Goal: Task Accomplishment & Management: Manage account settings

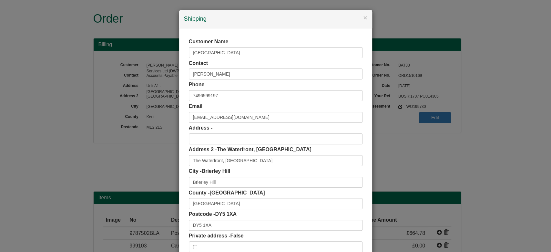
scroll to position [41, 0]
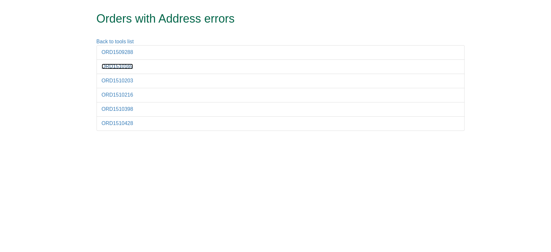
click at [127, 65] on link "ORD1510169" at bounding box center [118, 66] width 32 height 5
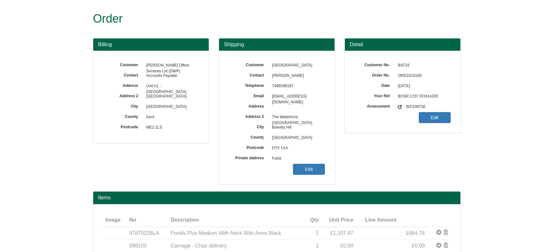
click at [412, 80] on span "ORD1510169" at bounding box center [423, 76] width 56 height 10
click at [408, 78] on span "ORD1510169" at bounding box center [423, 76] width 56 height 10
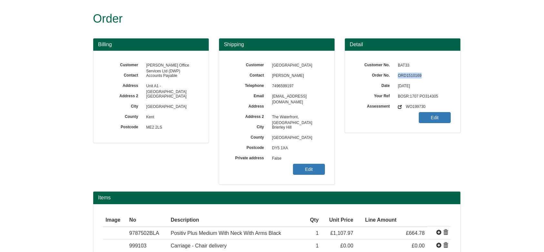
copy span "ORD1510169"
click at [307, 160] on span "False" at bounding box center [297, 158] width 56 height 10
click at [315, 171] on link "Edit" at bounding box center [309, 169] width 32 height 11
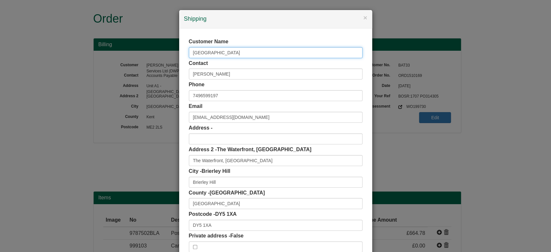
click at [170, 55] on div "× Shipping Customer Name Pedmore House Contact Odunola Akinwumi Phone 749659919…" at bounding box center [275, 126] width 551 height 252
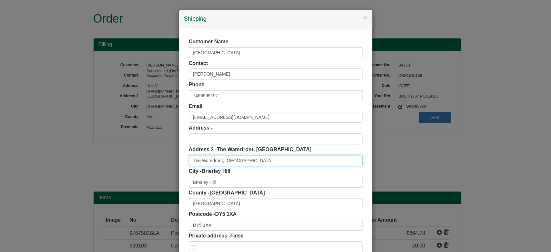
click at [260, 160] on input "The Waterfront, Level Street" at bounding box center [276, 160] width 174 height 11
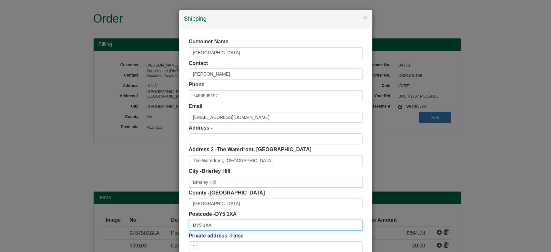
click at [222, 225] on input "DY5 1XA" at bounding box center [276, 224] width 174 height 11
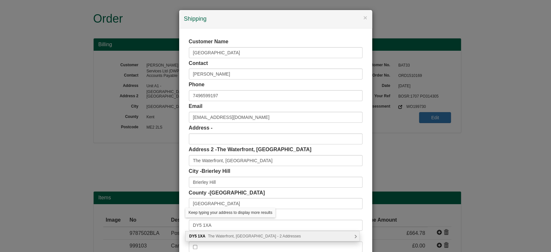
click at [245, 236] on span "The Waterfront, Brierley Hill - 2 Addresses" at bounding box center [254, 236] width 93 height 5
type input "DY5 1XA"
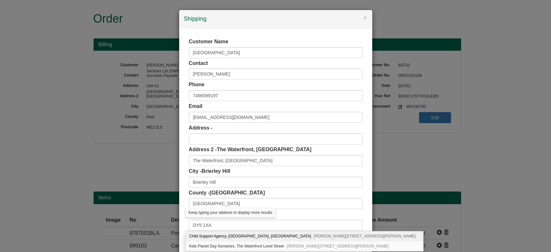
click at [245, 236] on div "Child Support Agency, Pedmore House, The Waterfront Level Street Brierley Hill,…" at bounding box center [303, 236] width 237 height 10
type input "Child Support Agency"
type input "Pedmore House, The Waterfront, Level Street"
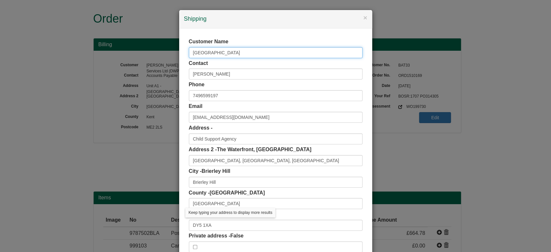
drag, startPoint x: 231, startPoint y: 56, endPoint x: 132, endPoint y: 57, distance: 98.4
click at [132, 57] on div "× Shipping Customer Name Pedmore House Contact Odunola Akinwumi Phone 749659919…" at bounding box center [275, 126] width 551 height 252
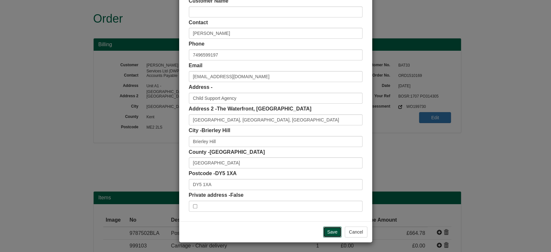
click at [330, 229] on input "Save" at bounding box center [332, 231] width 19 height 11
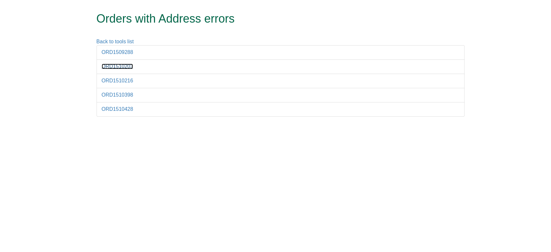
click at [125, 64] on link "ORD1510203" at bounding box center [118, 66] width 32 height 5
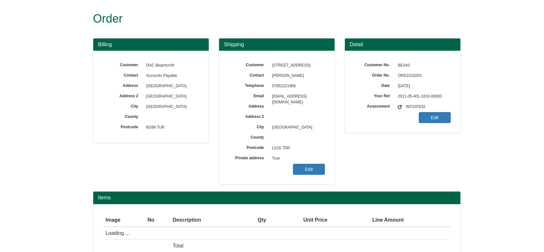
click at [410, 74] on span "ORD1510203" at bounding box center [423, 76] width 56 height 10
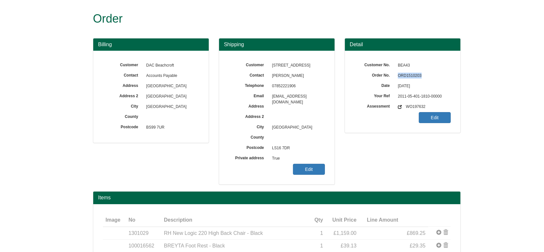
copy span "ORD1510203"
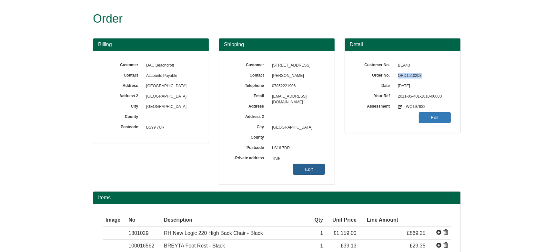
click at [299, 165] on link "Edit" at bounding box center [309, 169] width 32 height 11
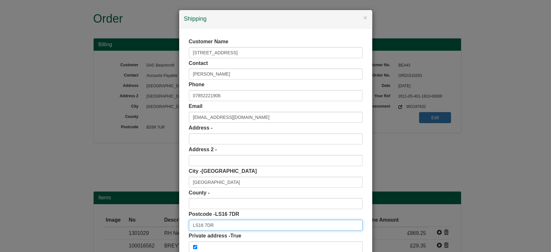
drag, startPoint x: 219, startPoint y: 225, endPoint x: 145, endPoint y: 221, distance: 74.7
click at [145, 221] on div "× Shipping Customer Name 47 Tinshill Road Contact Sarah Wilson Phone 0785222190…" at bounding box center [275, 126] width 551 height 252
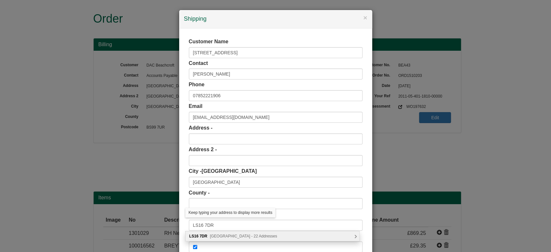
click at [227, 235] on span "Tinshill Road, Leeds - 22 Addresses" at bounding box center [243, 236] width 67 height 5
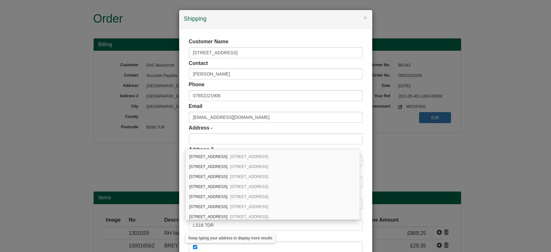
scroll to position [120, 0]
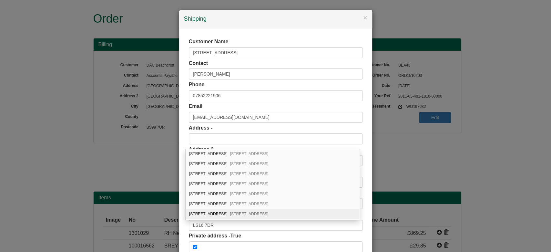
click at [300, 211] on div "47 Tinshill Road Leeds, LS16 7DR" at bounding box center [272, 214] width 174 height 10
type input "47 Tinshill Road"
type input "West Yorkshire"
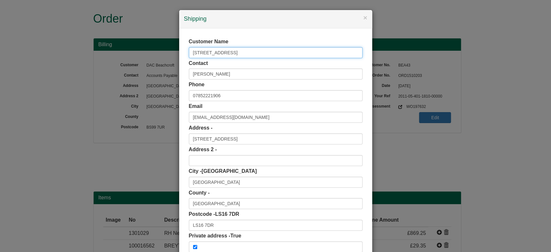
drag, startPoint x: 229, startPoint y: 56, endPoint x: 150, endPoint y: 63, distance: 79.3
click at [150, 63] on div "× Shipping Customer Name 47 Tinshill Road Contact Sarah Wilson Phone 0785222190…" at bounding box center [275, 126] width 551 height 252
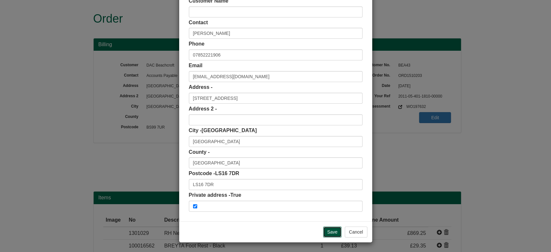
click at [335, 230] on input "Save" at bounding box center [332, 231] width 19 height 11
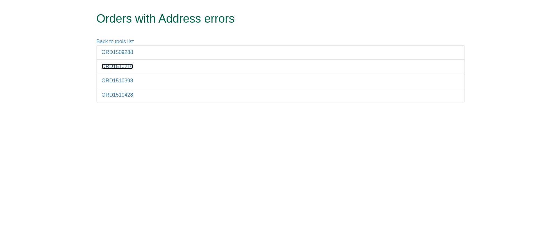
click at [122, 67] on link "ORD1510216" at bounding box center [118, 66] width 32 height 5
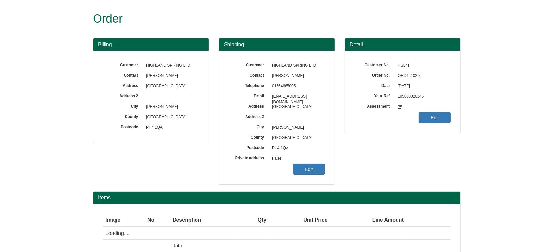
click at [413, 78] on span "ORD1510216" at bounding box center [423, 76] width 56 height 10
copy span "ORD1510216"
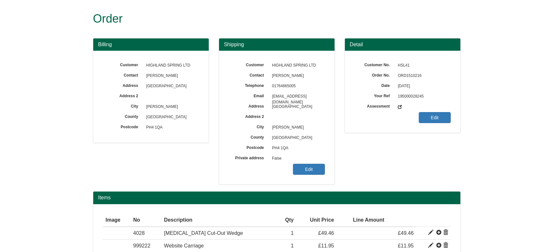
click at [307, 163] on span "False" at bounding box center [297, 158] width 56 height 10
click at [308, 166] on link "Edit" at bounding box center [309, 169] width 32 height 11
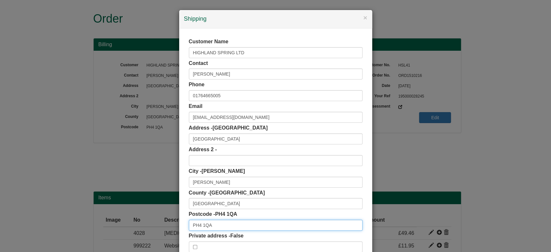
drag, startPoint x: 218, startPoint y: 225, endPoint x: 134, endPoint y: 230, distance: 84.3
click at [134, 230] on div "× Shipping Customer Name HIGHLAND SPRING LTD Contact [PERSON_NAME] Phone [PHONE…" at bounding box center [275, 126] width 551 height 252
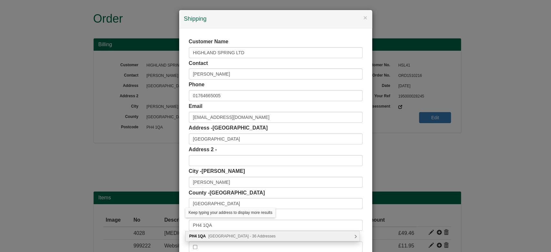
click at [219, 236] on span "[GEOGRAPHIC_DATA] - 36 Addresses" at bounding box center [241, 236] width 67 height 5
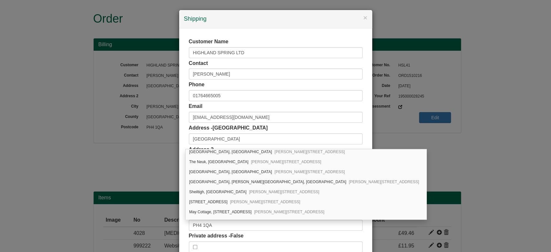
scroll to position [307, 0]
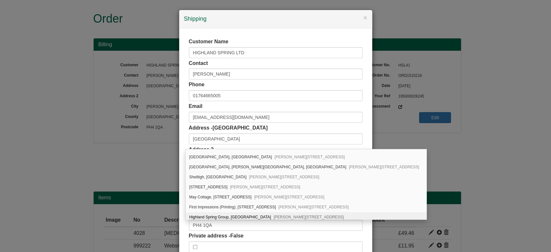
click at [314, 215] on span "Blackford, Auchterarder, PH4 1QA" at bounding box center [309, 217] width 70 height 5
type input "Highland Spring Group"
type input "Stirling Street, Blackford"
type input "Auchterarder"
type input "Perth and Kinross"
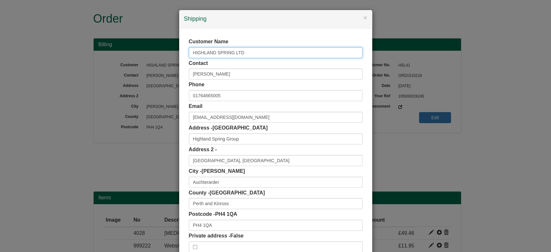
drag, startPoint x: 248, startPoint y: 57, endPoint x: 158, endPoint y: 60, distance: 90.0
click at [158, 60] on div "× Shipping Customer Name HIGHLAND SPRING LTD Contact Gary Hunter Phone 01764665…" at bounding box center [275, 126] width 551 height 252
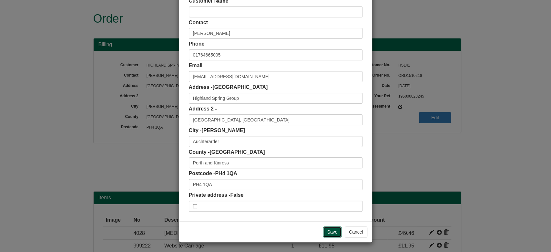
click at [328, 235] on input "Save" at bounding box center [332, 231] width 19 height 11
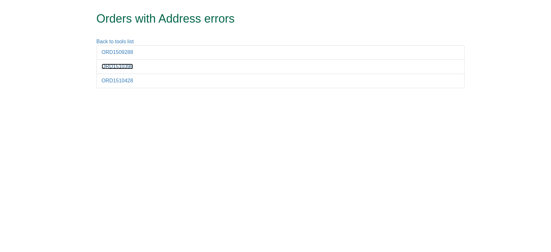
click at [121, 68] on link "ORD1510398" at bounding box center [118, 66] width 32 height 5
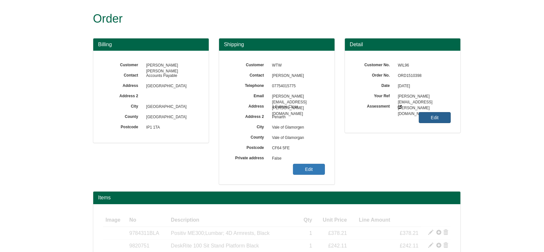
click at [428, 115] on link "Edit" at bounding box center [435, 117] width 32 height 11
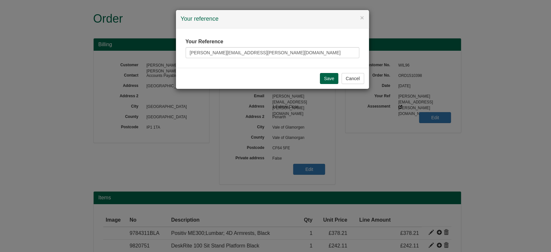
click at [360, 10] on div "× Your reference" at bounding box center [272, 19] width 193 height 18
click at [364, 17] on div "× Your reference" at bounding box center [272, 19] width 193 height 18
click at [362, 14] on button "×" at bounding box center [362, 17] width 4 height 7
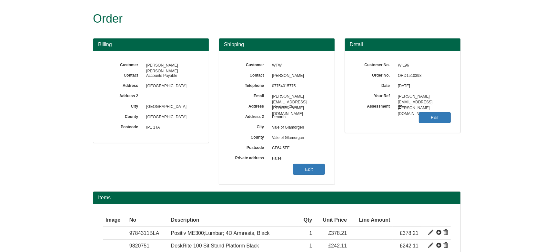
click at [410, 75] on span "ORD1510398" at bounding box center [423, 76] width 56 height 10
copy span "ORD1510398"
click at [313, 174] on div "Customer WTW Contact Michael Hitchen Telephone 07754015775 Email michael.hitche…" at bounding box center [276, 118] width 115 height 134
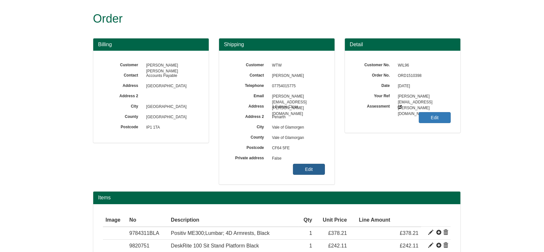
click at [307, 171] on link "Edit" at bounding box center [309, 169] width 32 height 11
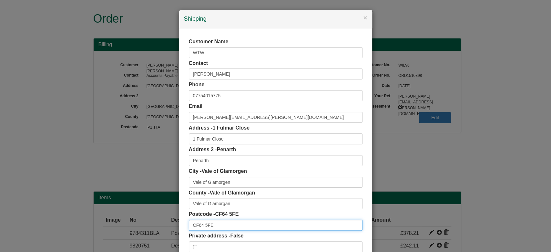
drag, startPoint x: 225, startPoint y: 224, endPoint x: 158, endPoint y: 232, distance: 67.8
click at [158, 232] on div "× Shipping Customer Name WTW Contact Michael Hitchen Phone 07754015775 Email mi…" at bounding box center [275, 126] width 551 height 252
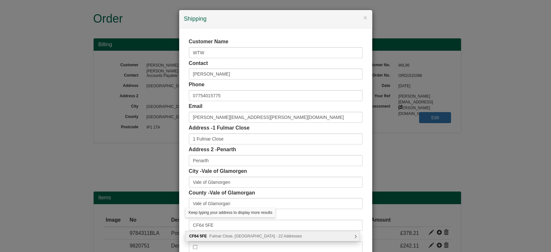
click at [221, 236] on span "Fulmar Close, Penarth - 22 Addresses" at bounding box center [255, 236] width 92 height 5
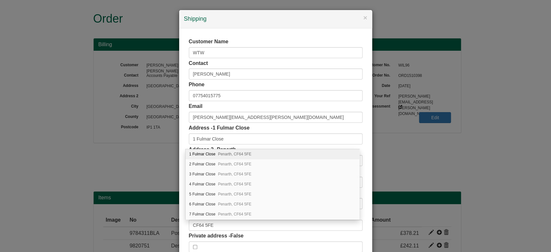
click at [241, 154] on span "Penarth, CF64 5FE" at bounding box center [234, 154] width 33 height 5
type input "Penarth"
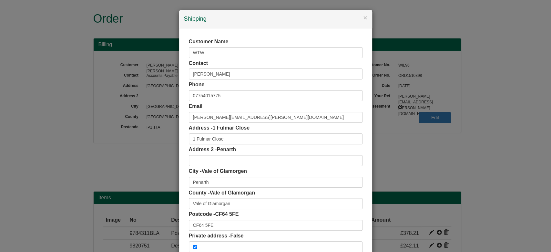
scroll to position [41, 0]
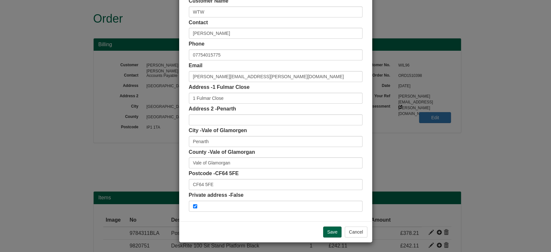
click at [325, 225] on div "Save Cancel" at bounding box center [275, 231] width 193 height 21
click at [327, 229] on input "Save" at bounding box center [332, 231] width 19 height 11
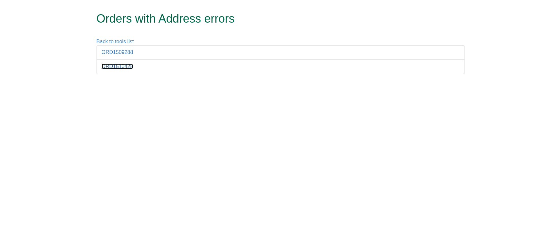
click at [116, 64] on link "ORD1510428" at bounding box center [118, 66] width 32 height 5
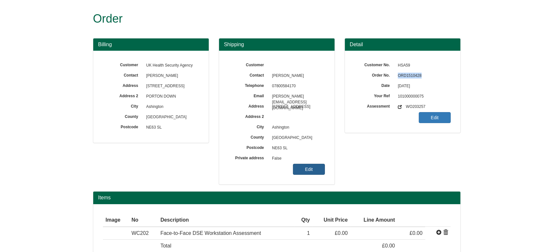
click at [315, 166] on link "Edit" at bounding box center [309, 169] width 32 height 11
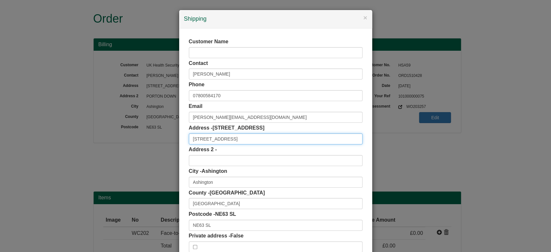
click at [241, 140] on input "[STREET_ADDRESS]" at bounding box center [276, 138] width 174 height 11
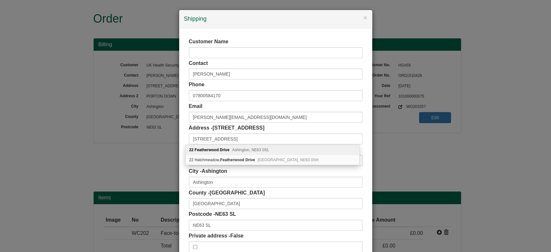
click at [269, 151] on div "[STREET_ADDRESS]" at bounding box center [272, 150] width 174 height 10
type input "[STREET_ADDRESS]"
type input "NE63 0SL"
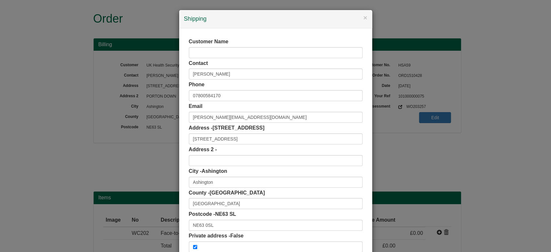
scroll to position [41, 0]
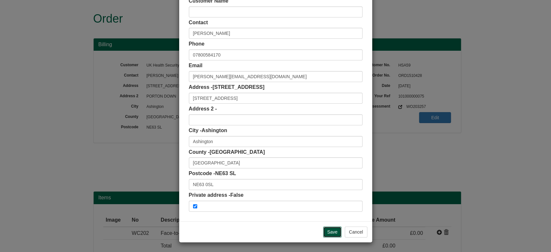
click at [333, 230] on input "Save" at bounding box center [332, 231] width 19 height 11
